Goal: Information Seeking & Learning: Learn about a topic

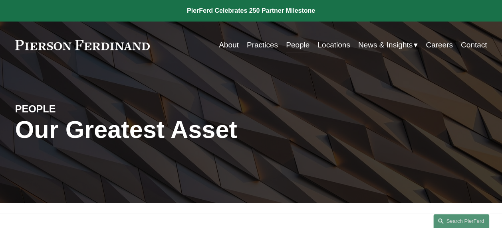
click at [296, 46] on link "People" at bounding box center [298, 45] width 24 height 15
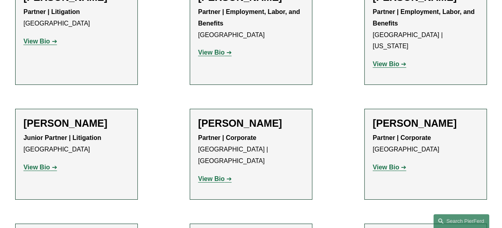
scroll to position [4313, 0]
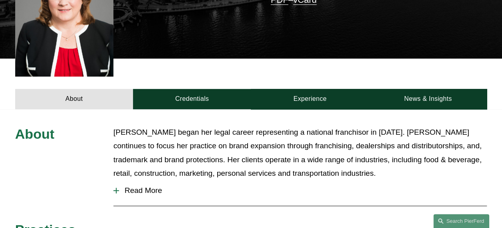
scroll to position [238, 0]
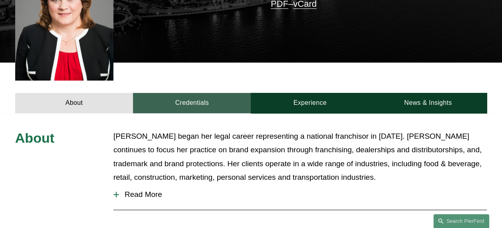
click at [201, 93] on link "Credentials" at bounding box center [192, 103] width 118 height 20
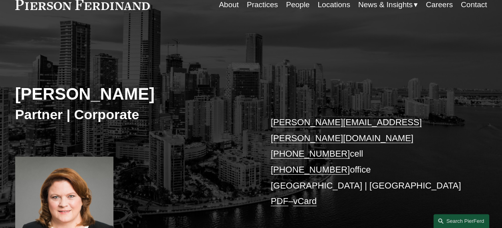
scroll to position [0, 0]
